Goal: Find specific page/section: Locate a particular part of the current website

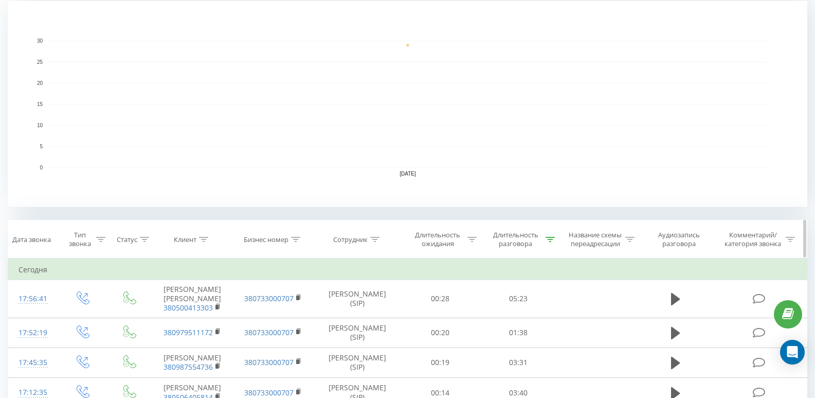
scroll to position [360, 0]
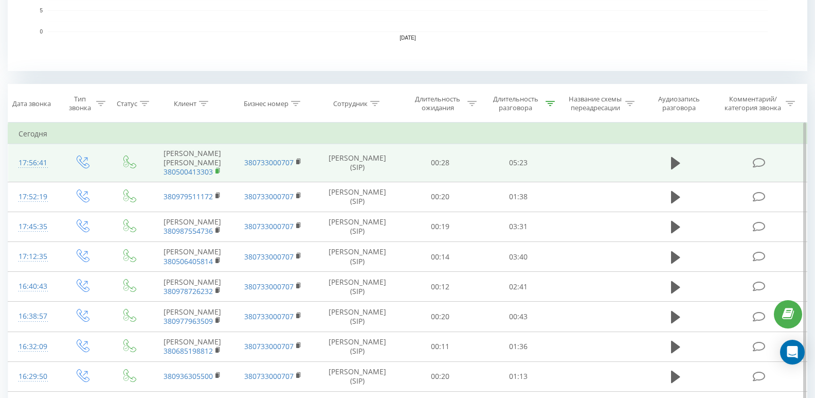
click at [219, 176] on span at bounding box center [219, 172] width 6 height 10
click at [218, 176] on span at bounding box center [219, 172] width 6 height 10
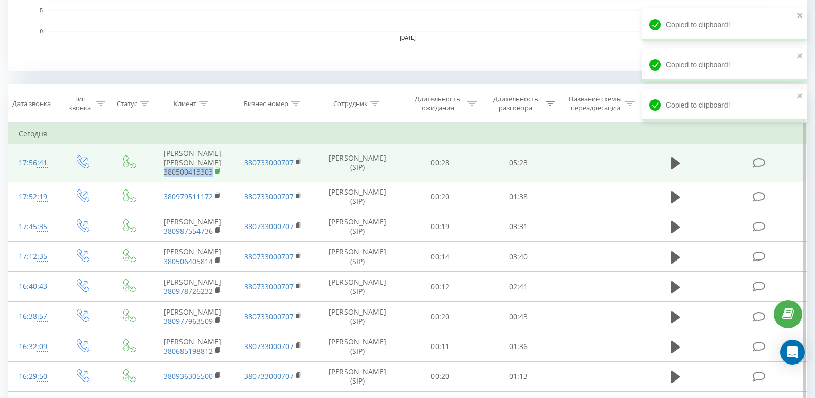
click at [218, 174] on icon at bounding box center [219, 170] width 6 height 7
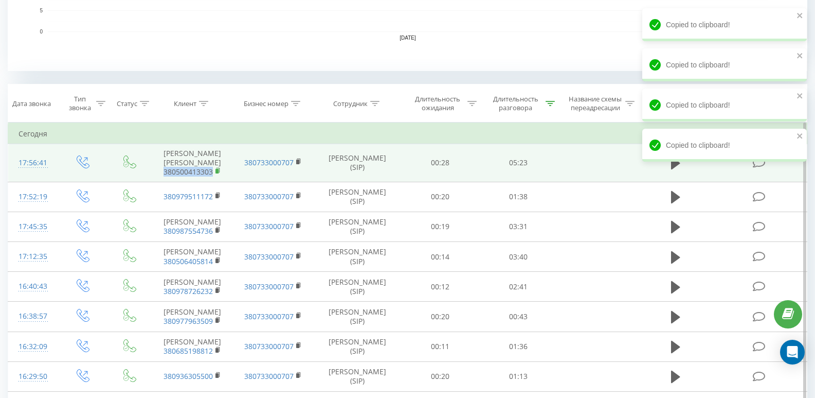
click at [218, 173] on rect at bounding box center [217, 171] width 3 height 5
